Goal: Find contact information: Find contact information

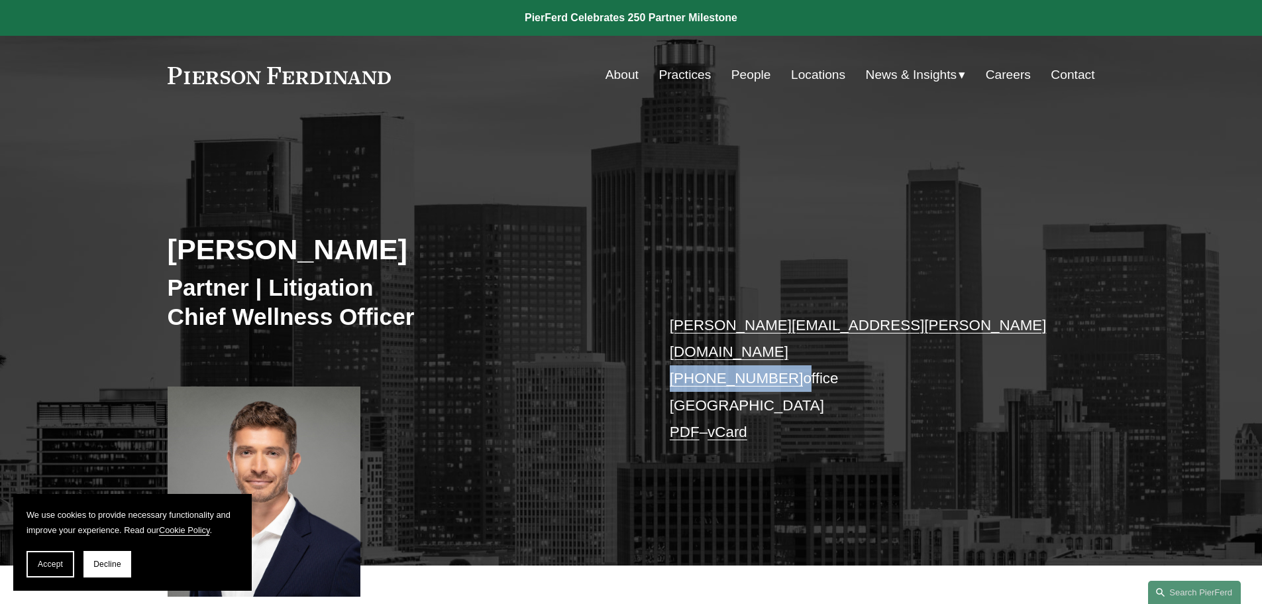
drag, startPoint x: 784, startPoint y: 352, endPoint x: 671, endPoint y: 352, distance: 113.3
click at [671, 352] on p "[PERSON_NAME][EMAIL_ADDRESS][PERSON_NAME][DOMAIN_NAME] [PHONE_NUMBER] office [G…" at bounding box center [863, 379] width 386 height 134
copy p "+1.760.683.2310"
click at [1063, 72] on link "Contact" at bounding box center [1073, 74] width 44 height 25
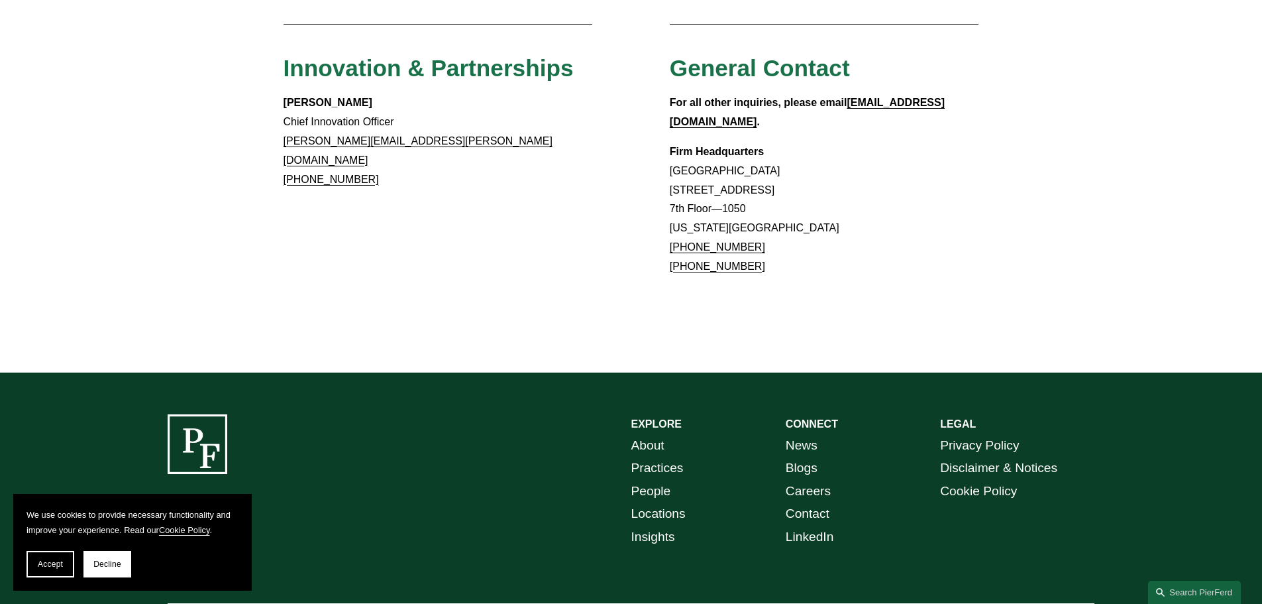
scroll to position [1238, 0]
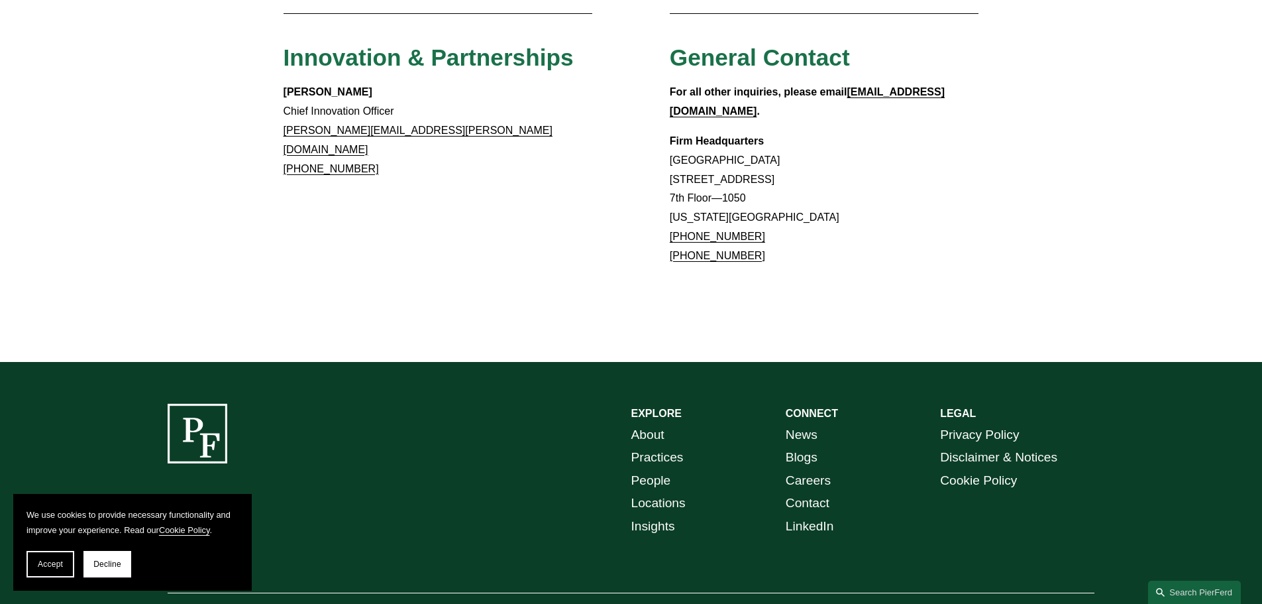
click at [659, 492] on link "Locations" at bounding box center [658, 503] width 54 height 23
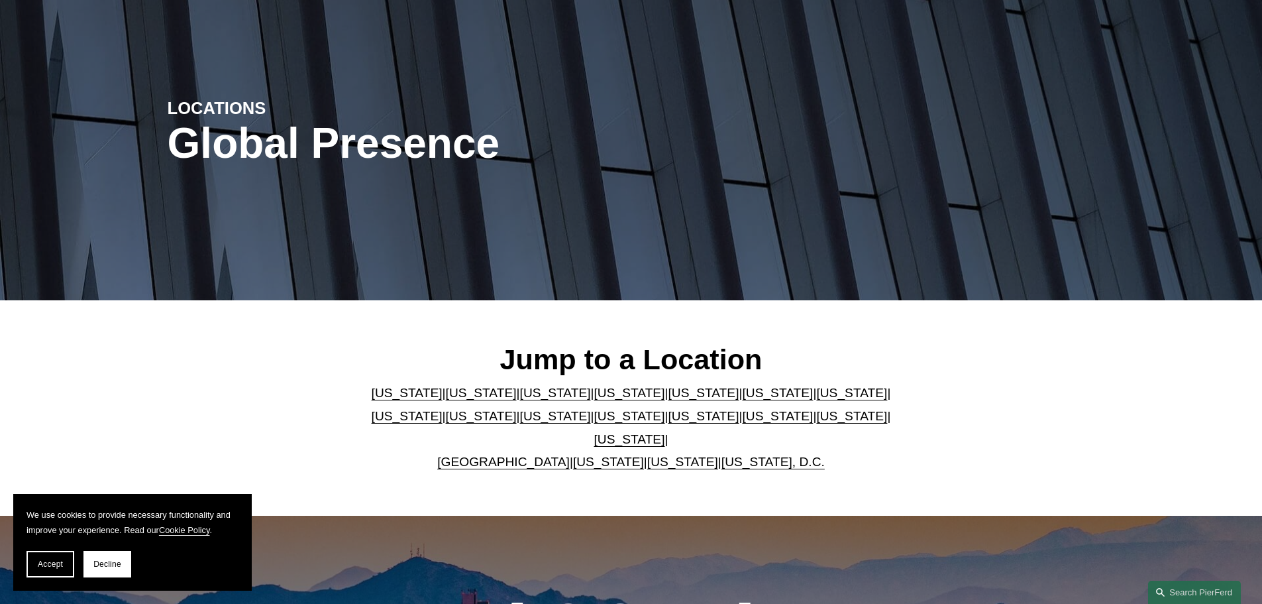
scroll to position [464, 0]
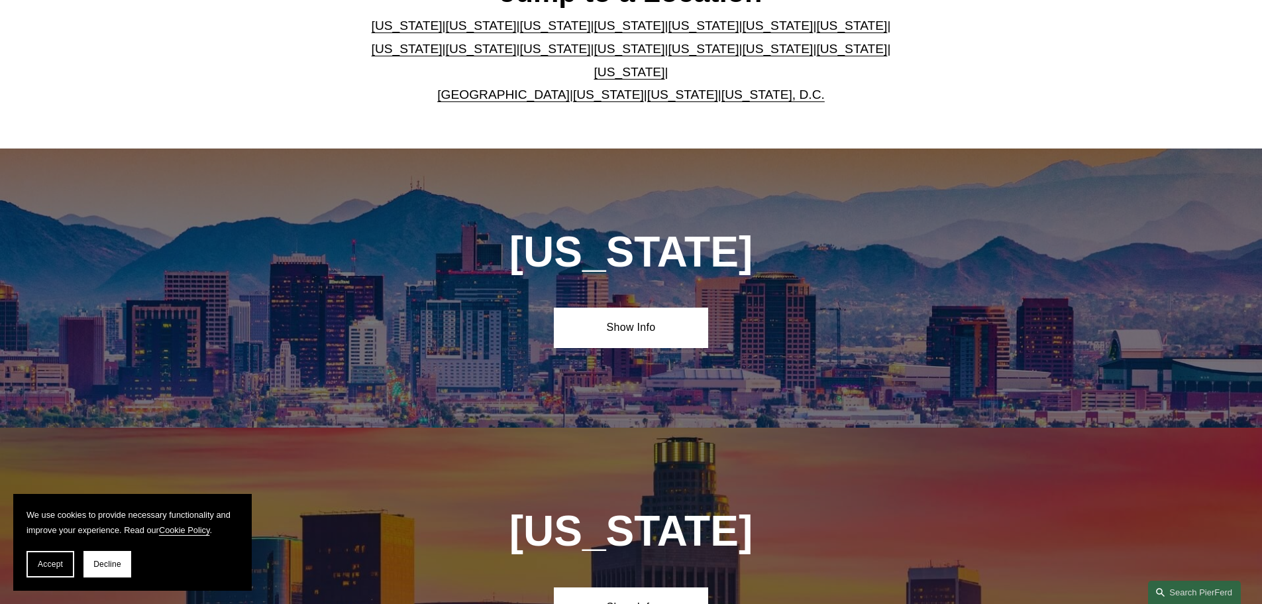
click at [446, 28] on link "[US_STATE]" at bounding box center [481, 26] width 71 height 14
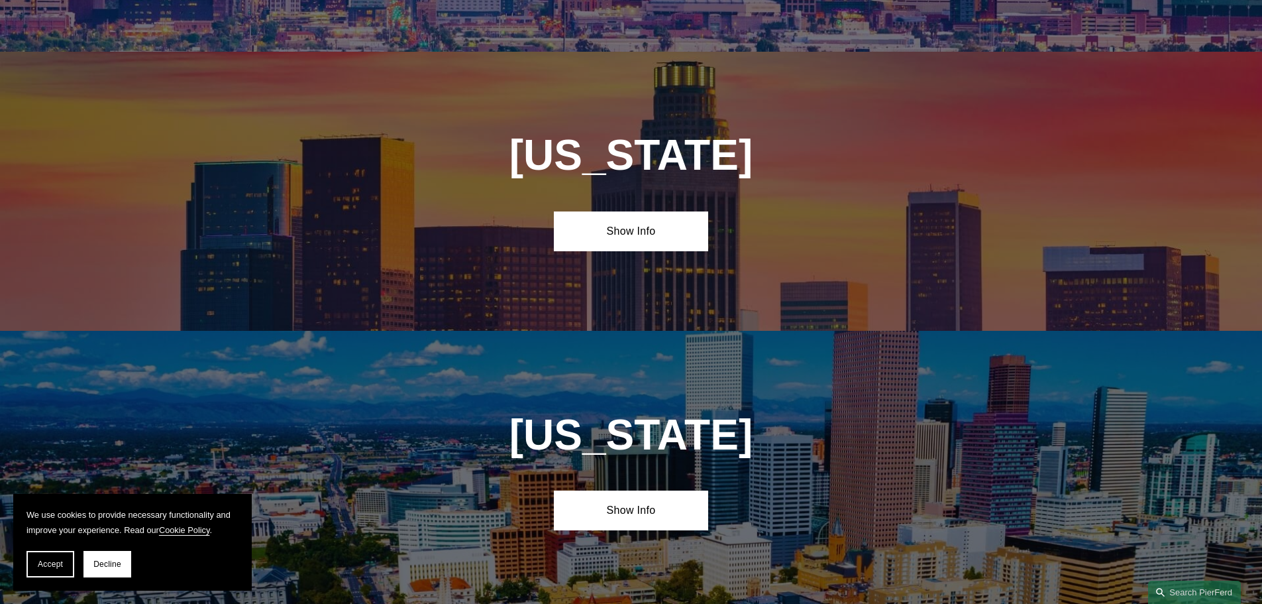
scroll to position [881, 0]
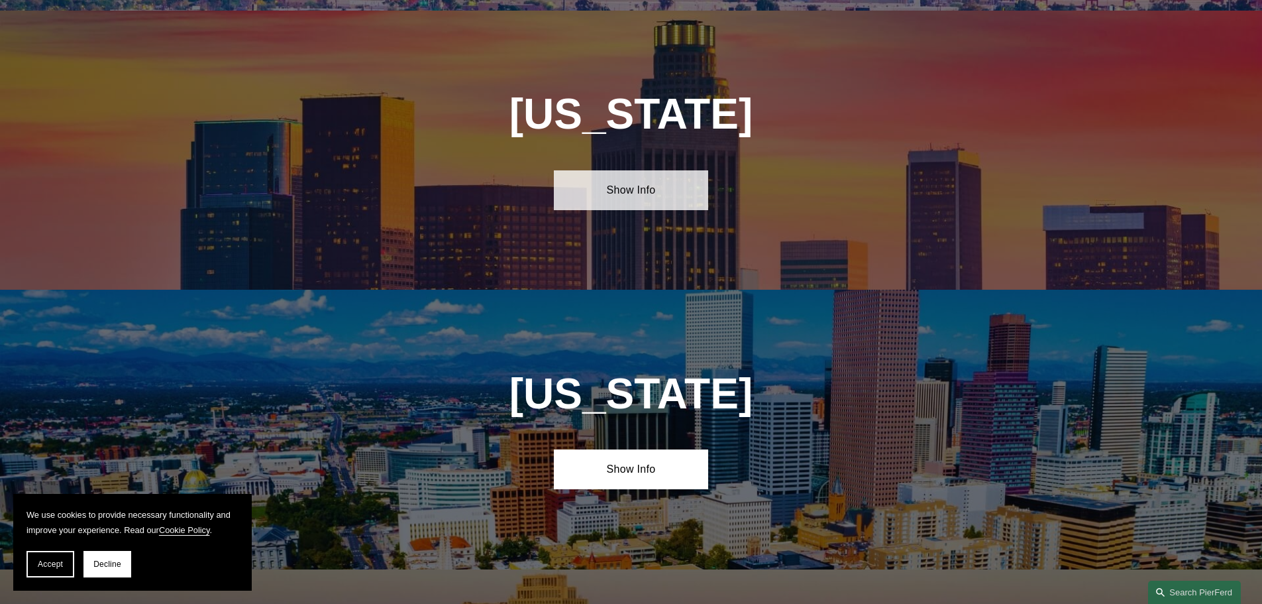
click at [645, 175] on link "Show Info" at bounding box center [631, 190] width 154 height 40
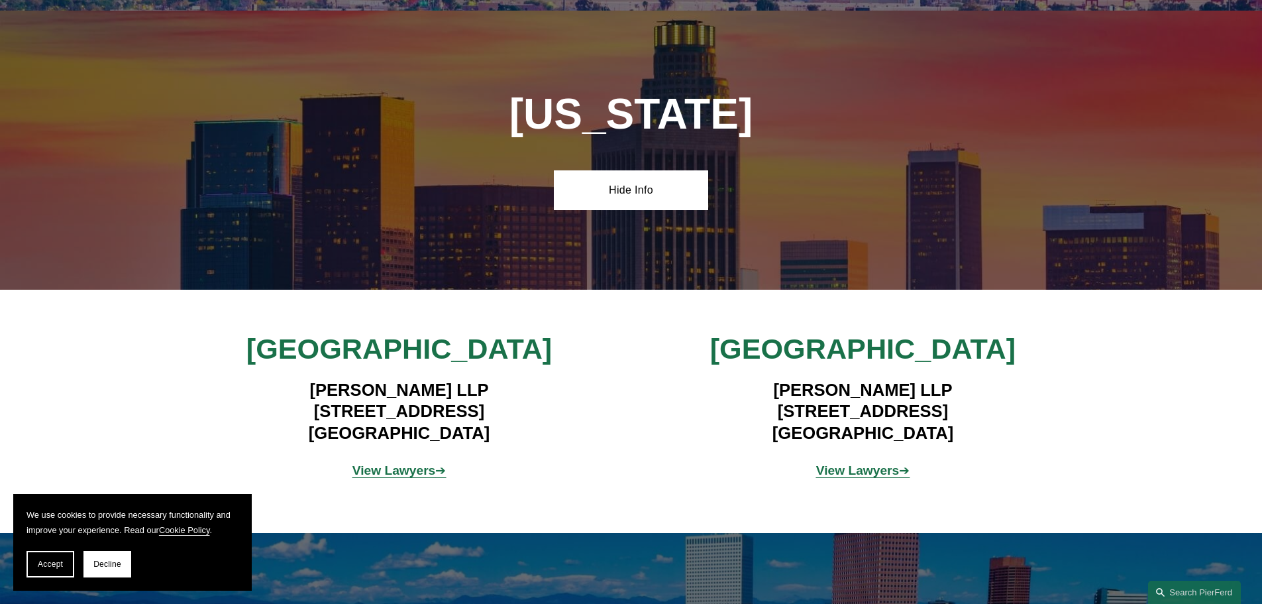
drag, startPoint x: 309, startPoint y: 374, endPoint x: 543, endPoint y: 423, distance: 239.0
click at [543, 423] on h4 "Pierson Ferdinand LLP 12100 Wilshire Blvd, Suite 800 Los Angeles, CA 90025" at bounding box center [399, 411] width 386 height 64
copy h4 "Pierson Ferdinand LLP 12100 Wilshire Blvd, Suite 800 Los Angeles, CA 90025"
click at [373, 429] on h4 "Pierson Ferdinand LLP 12100 Wilshire Blvd, Suite 800 Los Angeles, CA 90025" at bounding box center [399, 411] width 386 height 64
drag, startPoint x: 309, startPoint y: 423, endPoint x: 492, endPoint y: 417, distance: 183.0
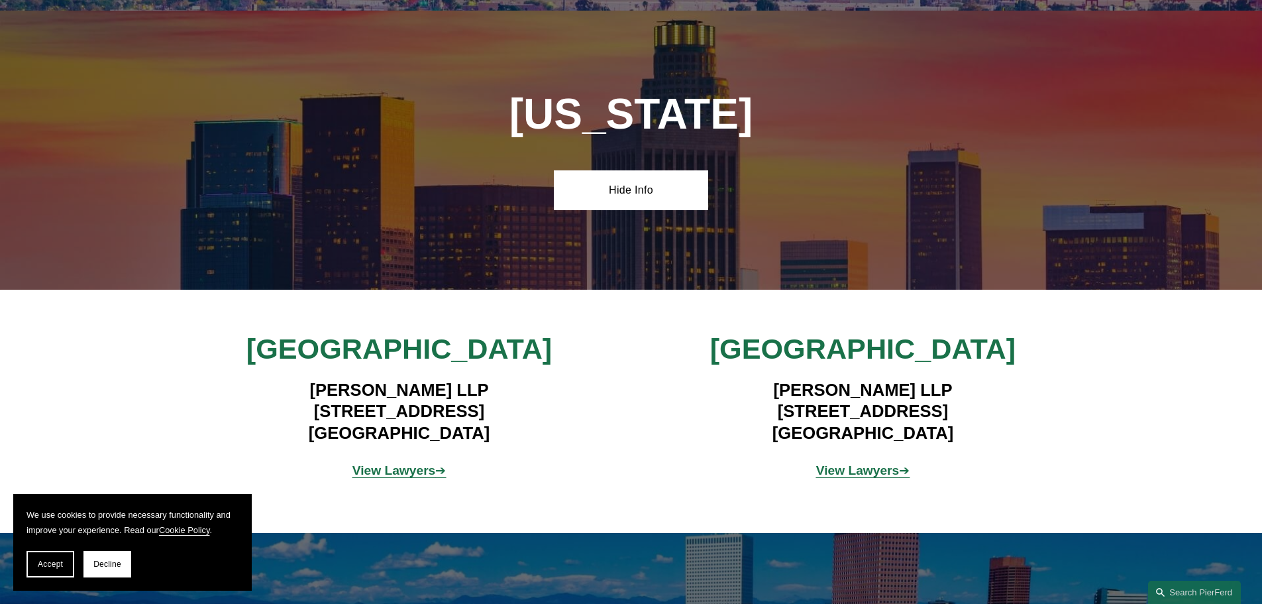
click at [492, 417] on h4 "Pierson Ferdinand LLP 12100 Wilshire Blvd, Suite 800 Los Angeles, CA 90025" at bounding box center [399, 411] width 386 height 64
copy h4 "Los Angeles, CA 90025"
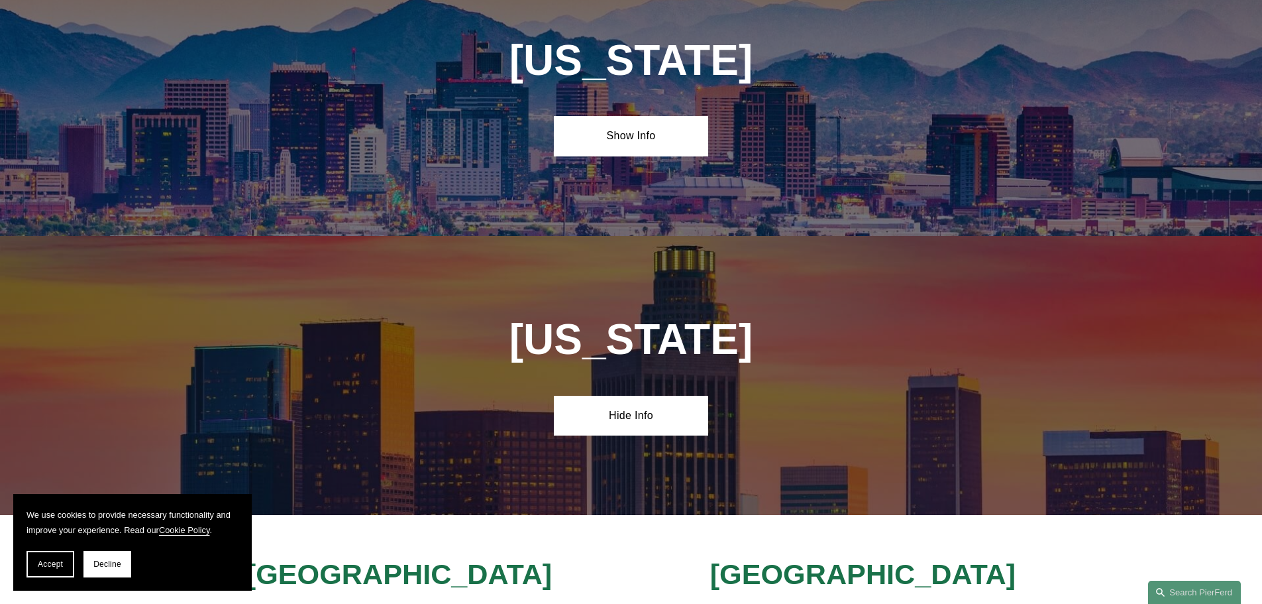
scroll to position [616, 0]
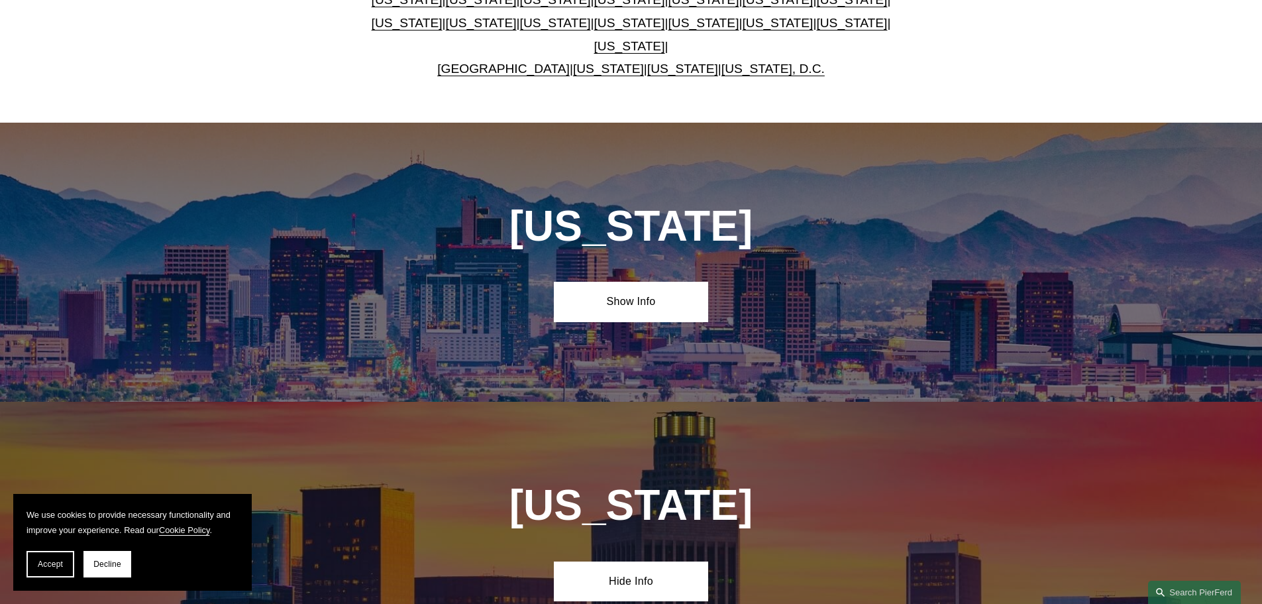
scroll to position [464, 0]
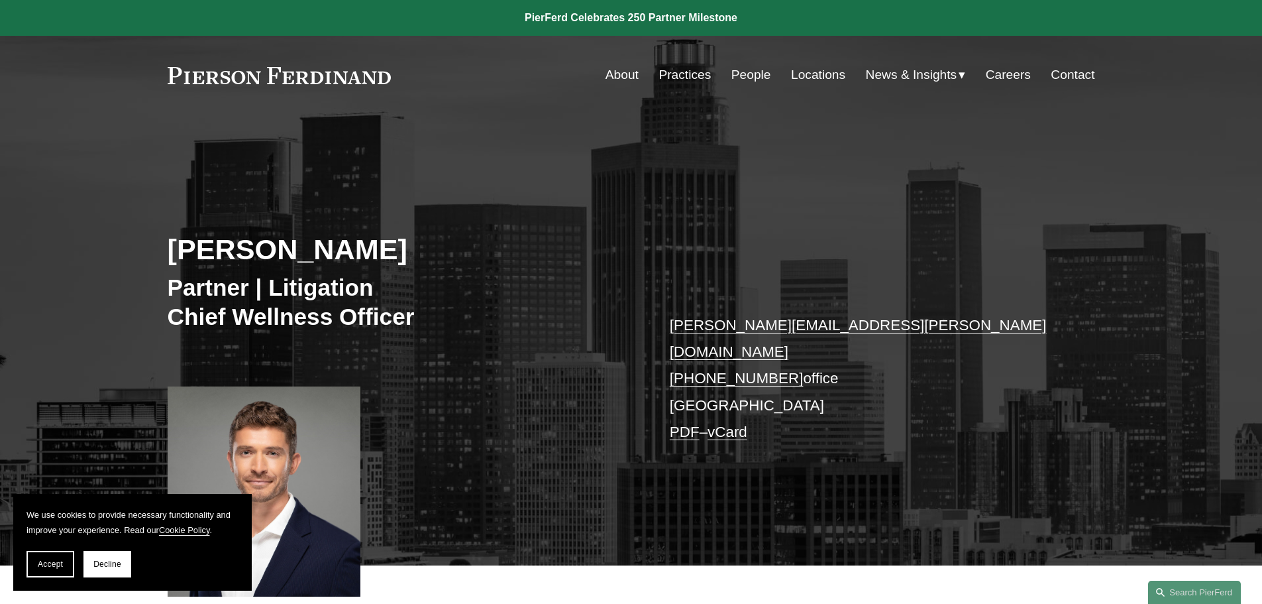
click at [686, 423] on link "PDF" at bounding box center [685, 431] width 30 height 17
click at [731, 423] on link "vCard" at bounding box center [728, 431] width 40 height 17
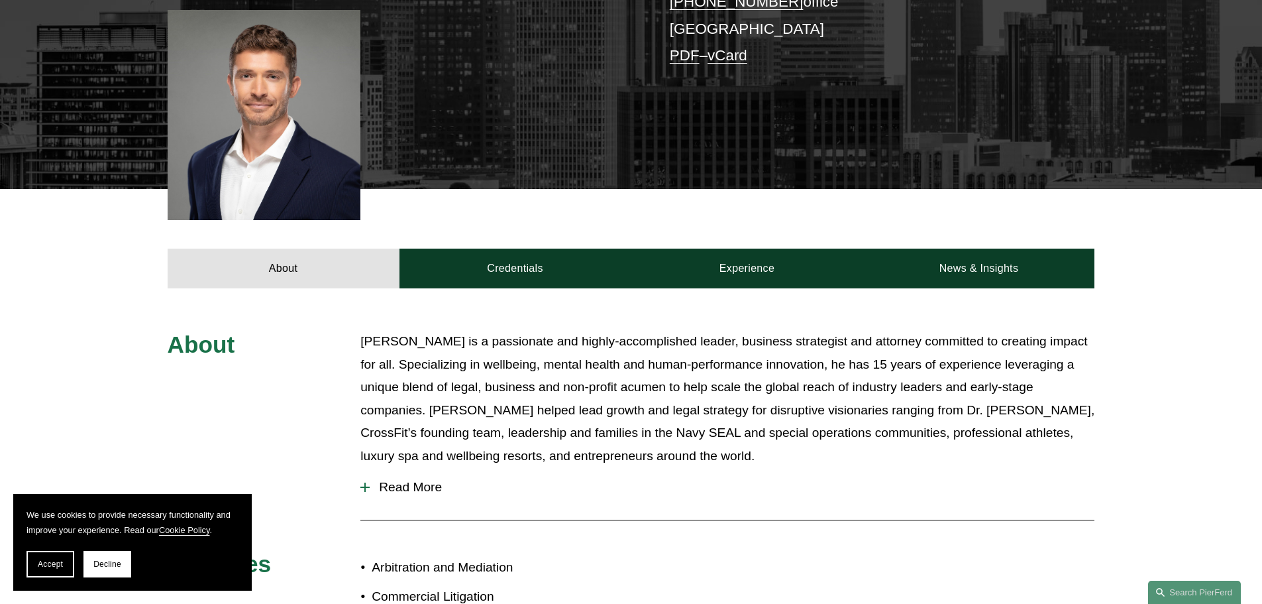
scroll to position [398, 0]
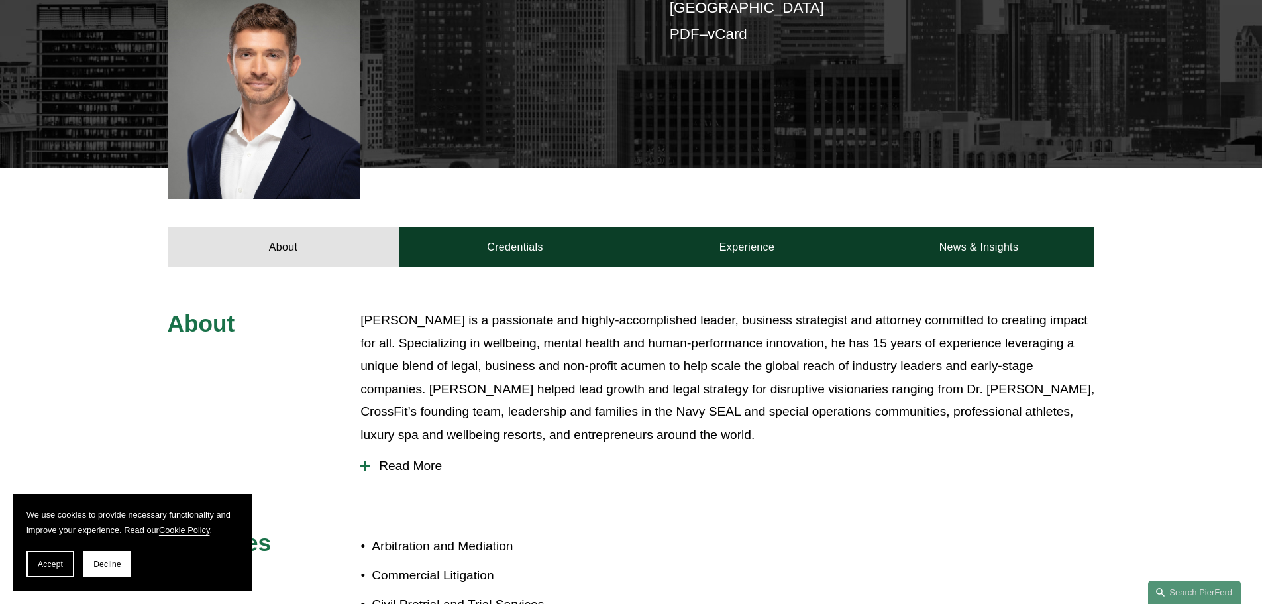
click at [408, 459] on span "Read More" at bounding box center [732, 466] width 725 height 15
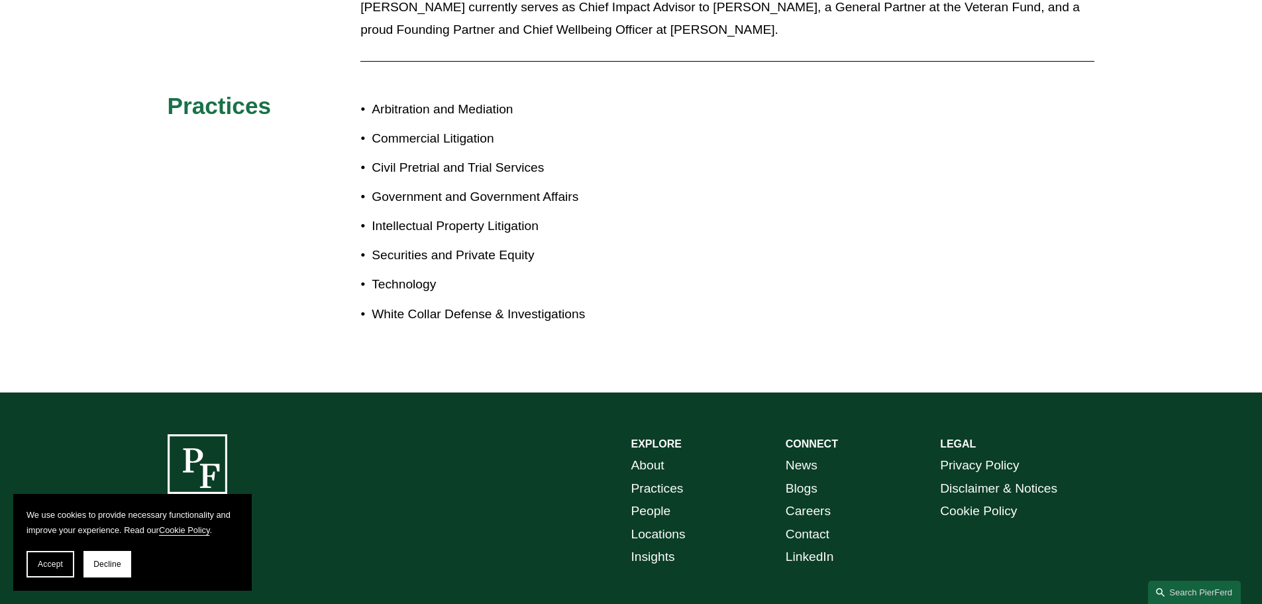
scroll to position [1315, 0]
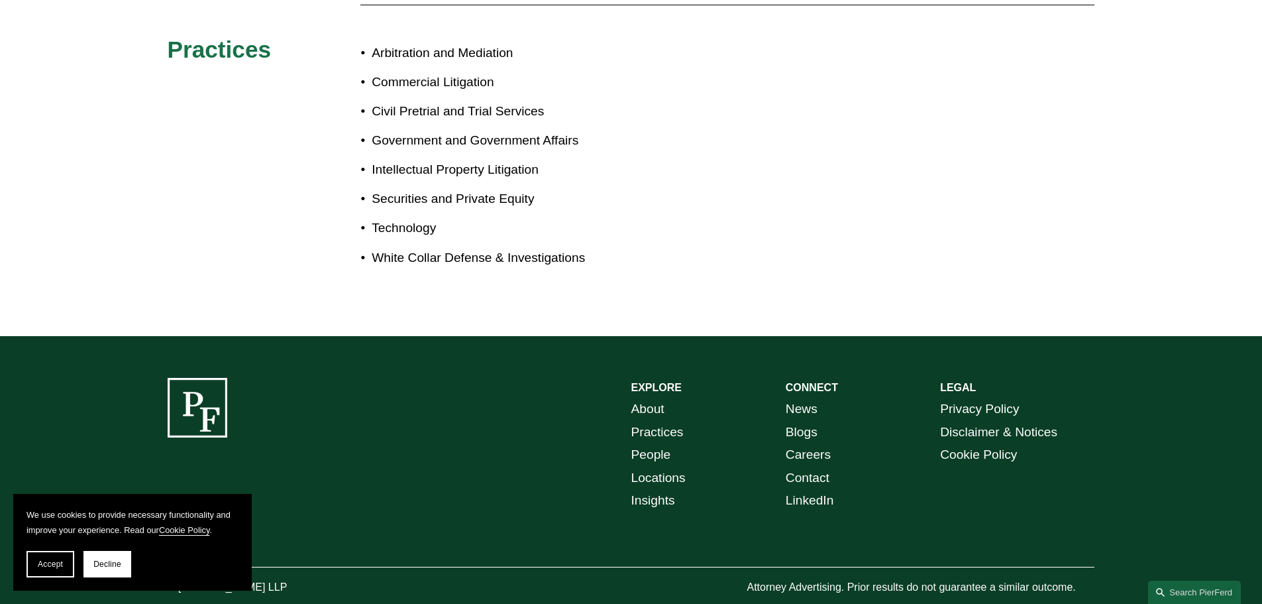
click at [653, 443] on link "People" at bounding box center [651, 454] width 40 height 23
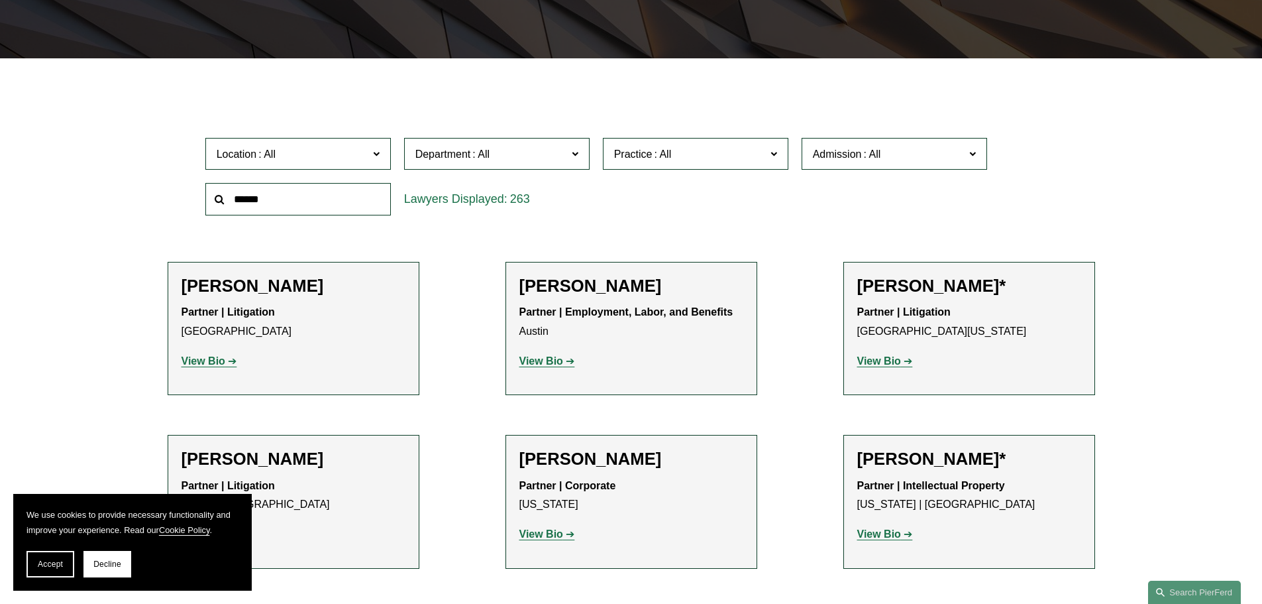
scroll to position [398, 0]
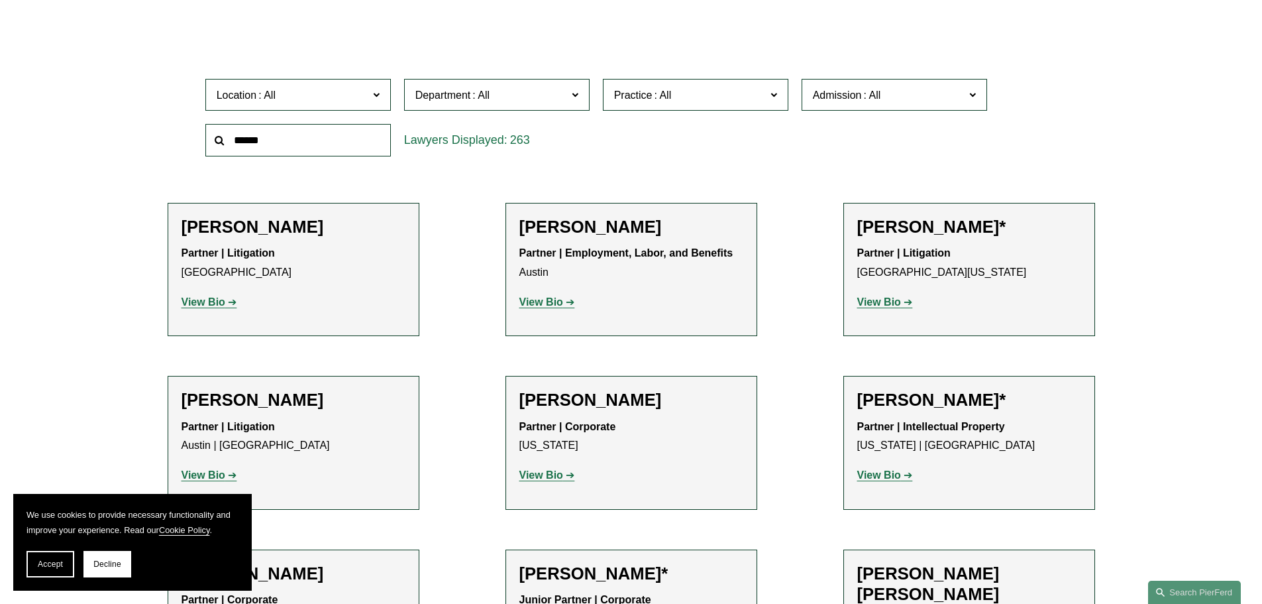
click at [247, 96] on span "Location" at bounding box center [237, 94] width 40 height 11
click at [0, 0] on link "[GEOGRAPHIC_DATA]" at bounding box center [0, 0] width 0 height 0
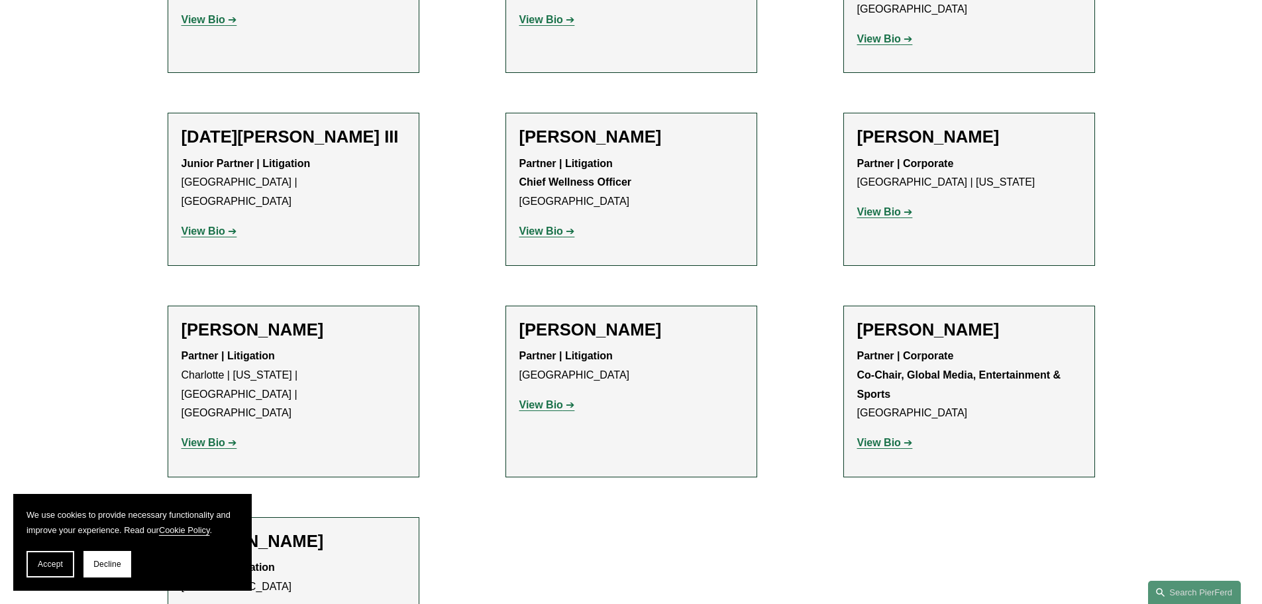
scroll to position [1259, 0]
click at [555, 225] on strong "View Bio" at bounding box center [541, 230] width 44 height 11
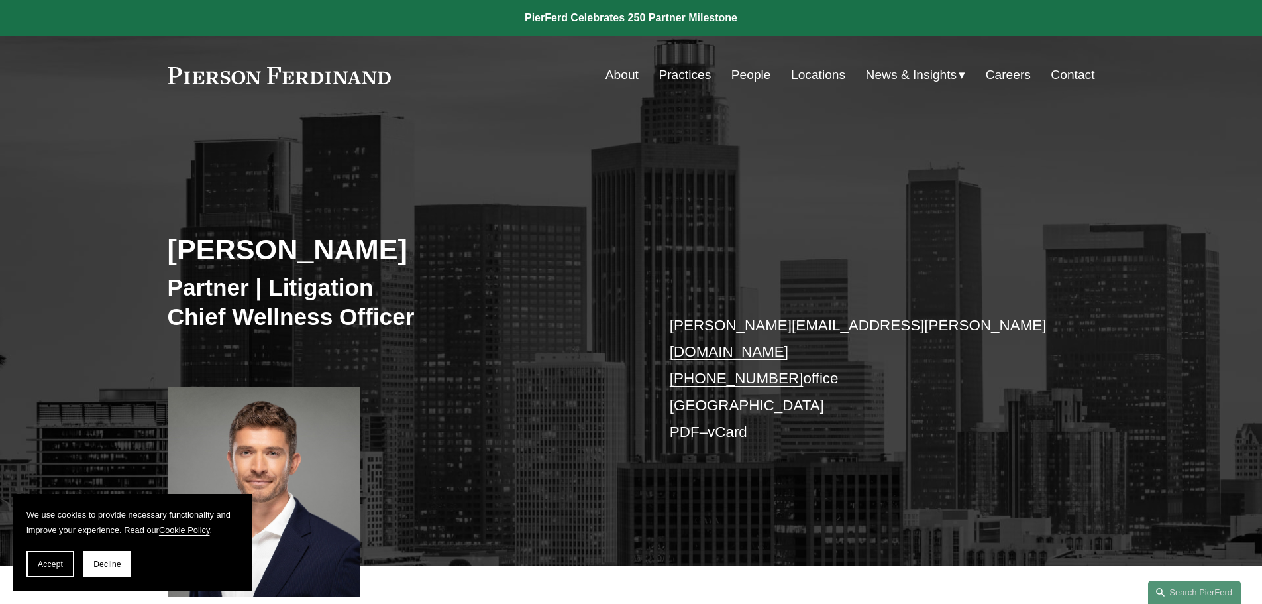
drag, startPoint x: 761, startPoint y: 349, endPoint x: 616, endPoint y: 358, distance: 146.1
click at [616, 358] on div "[PERSON_NAME] Partner | Litigation Chief Wellness Officer [PERSON_NAME][EMAIL_A…" at bounding box center [631, 358] width 1262 height 413
drag, startPoint x: 783, startPoint y: 354, endPoint x: 685, endPoint y: 351, distance: 97.4
click at [669, 351] on div "[PERSON_NAME] Partner | Litigation Chief Wellness Officer [PERSON_NAME][EMAIL_A…" at bounding box center [631, 358] width 1262 height 413
copy link "[PHONE_NUMBER]"
